Goal: Task Accomplishment & Management: Manage account settings

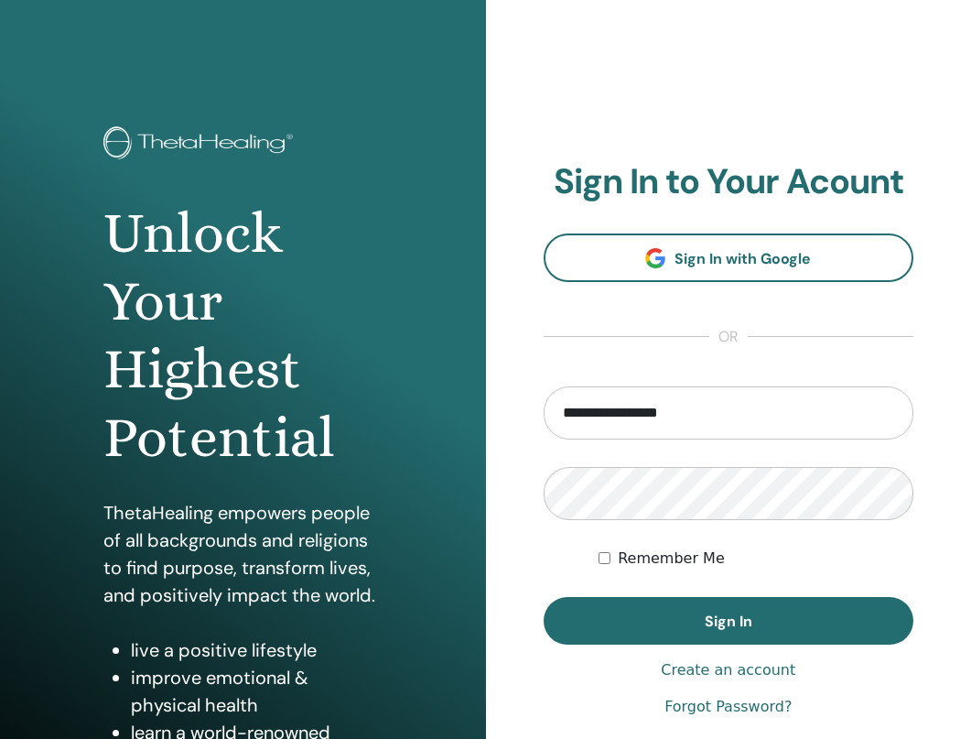
type input "**********"
click at [544, 597] on button "Sign In" at bounding box center [729, 621] width 371 height 48
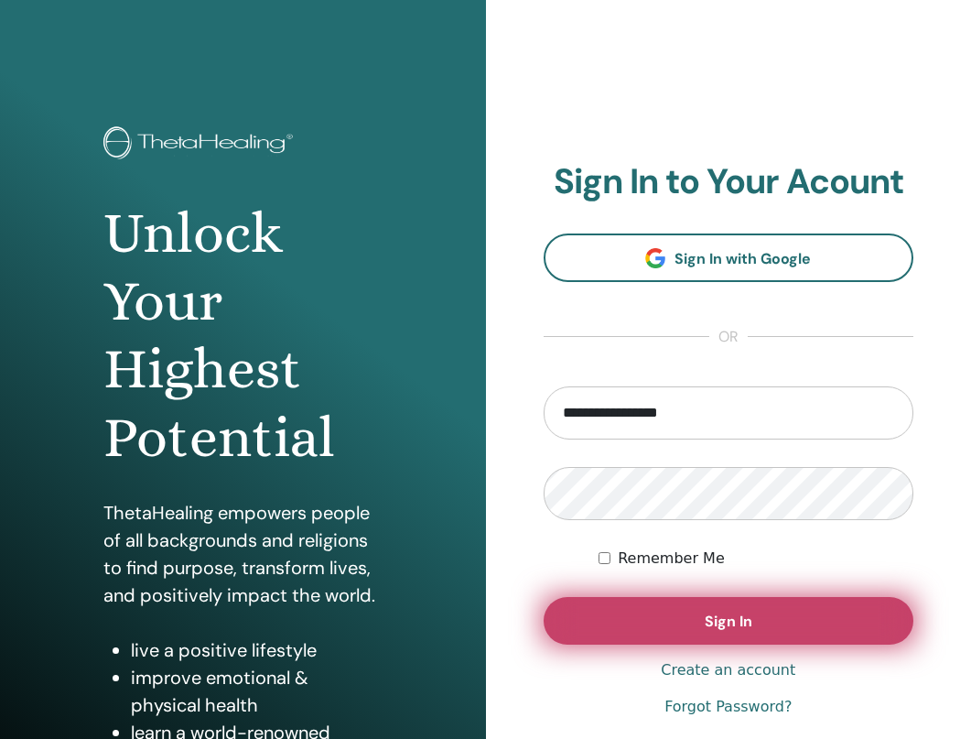
click at [724, 622] on span "Sign In" at bounding box center [729, 620] width 48 height 19
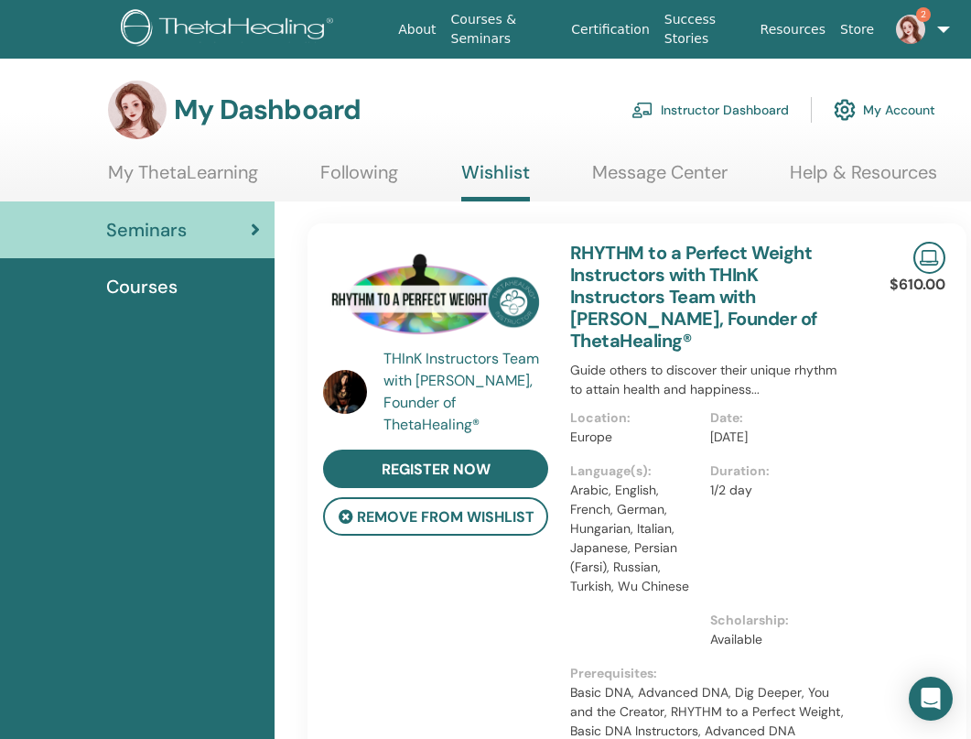
click at [150, 274] on span "Courses" at bounding box center [141, 286] width 71 height 27
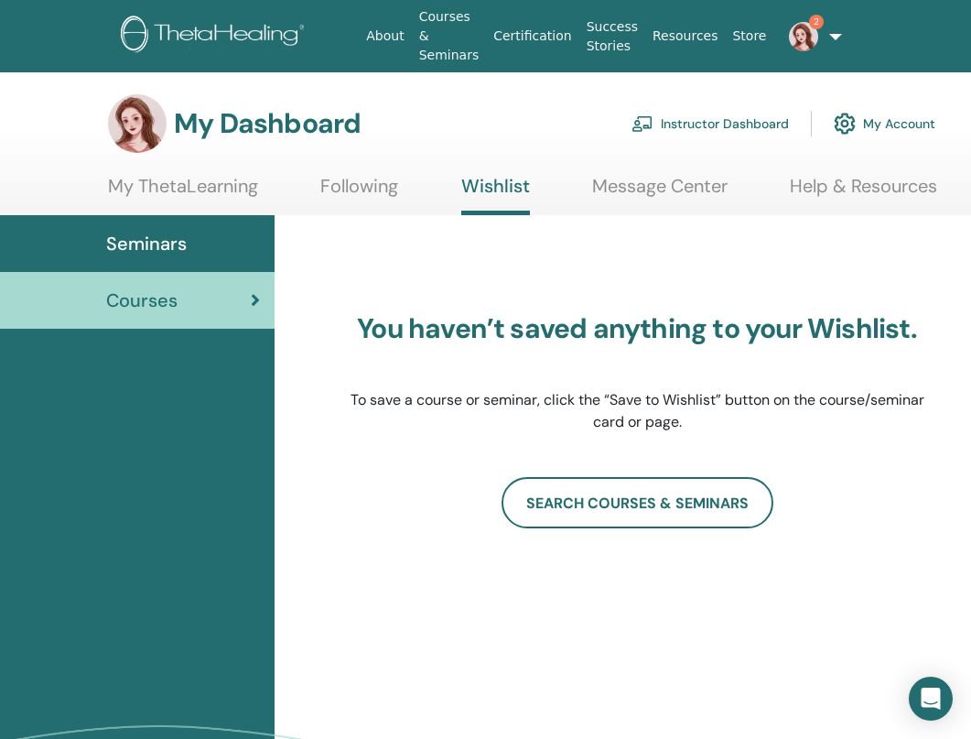
click at [143, 238] on span "Seminars" at bounding box center [146, 243] width 81 height 27
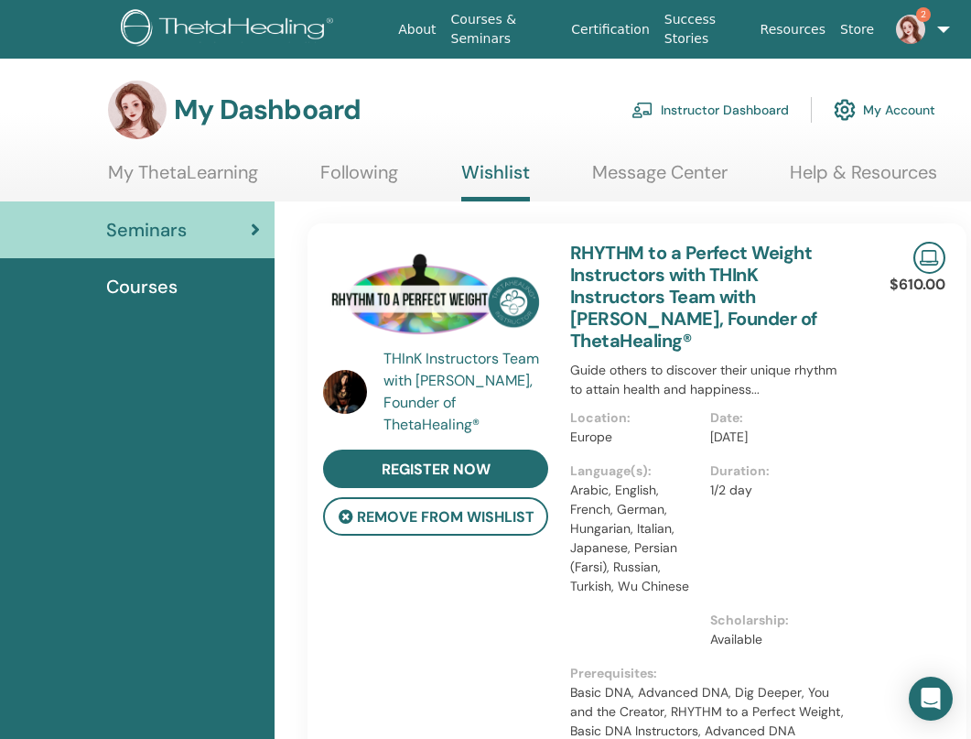
click at [922, 120] on link "My Account" at bounding box center [885, 110] width 102 height 40
